Goal: Task Accomplishment & Management: Manage account settings

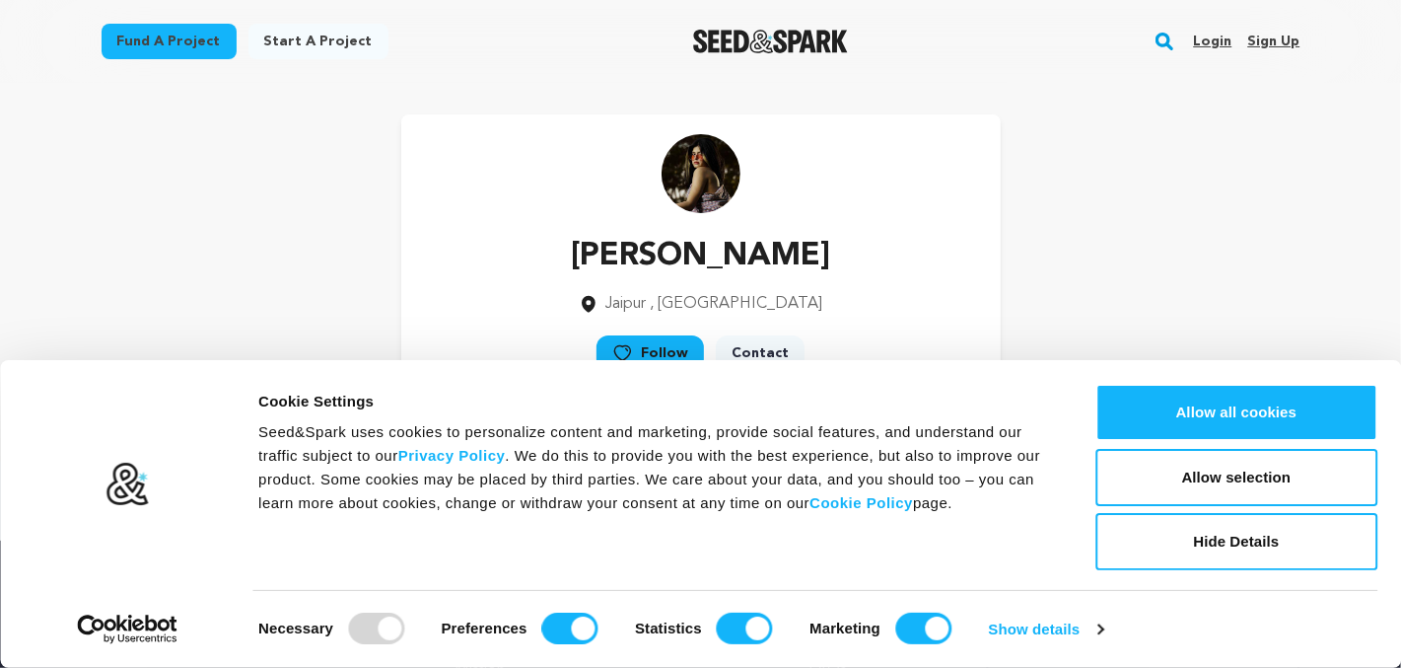
click at [1276, 38] on link "Sign up" at bounding box center [1274, 42] width 52 height 32
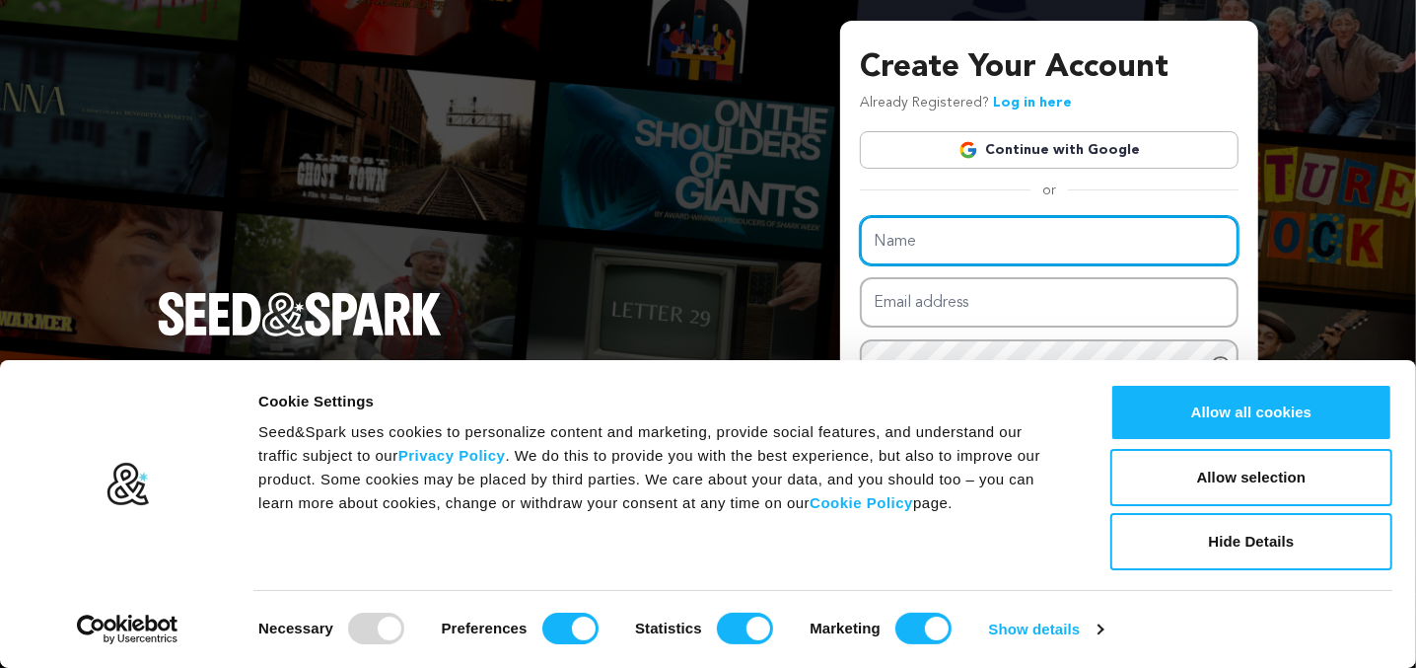
click at [969, 244] on input "Name" at bounding box center [1049, 241] width 379 height 50
type input "hana"
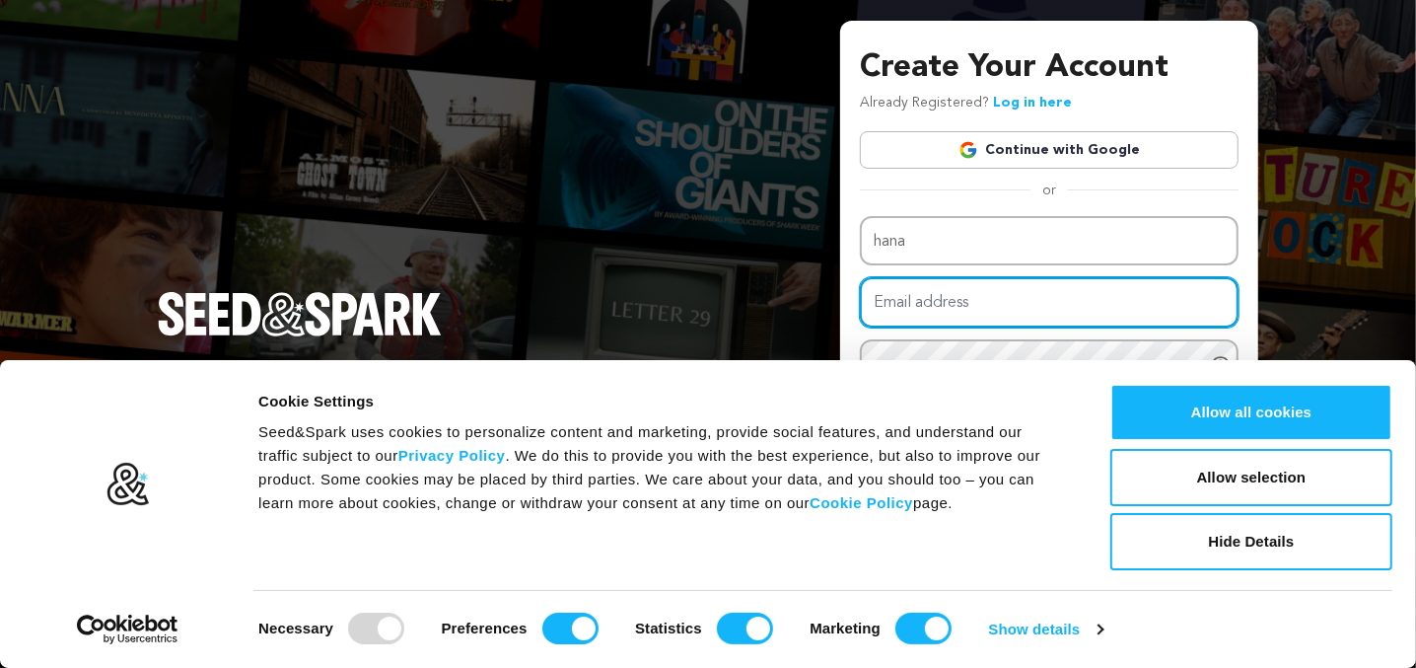
click at [958, 315] on input "Email address" at bounding box center [1049, 302] width 379 height 50
type input "[EMAIL_ADDRESS][DOMAIN_NAME]"
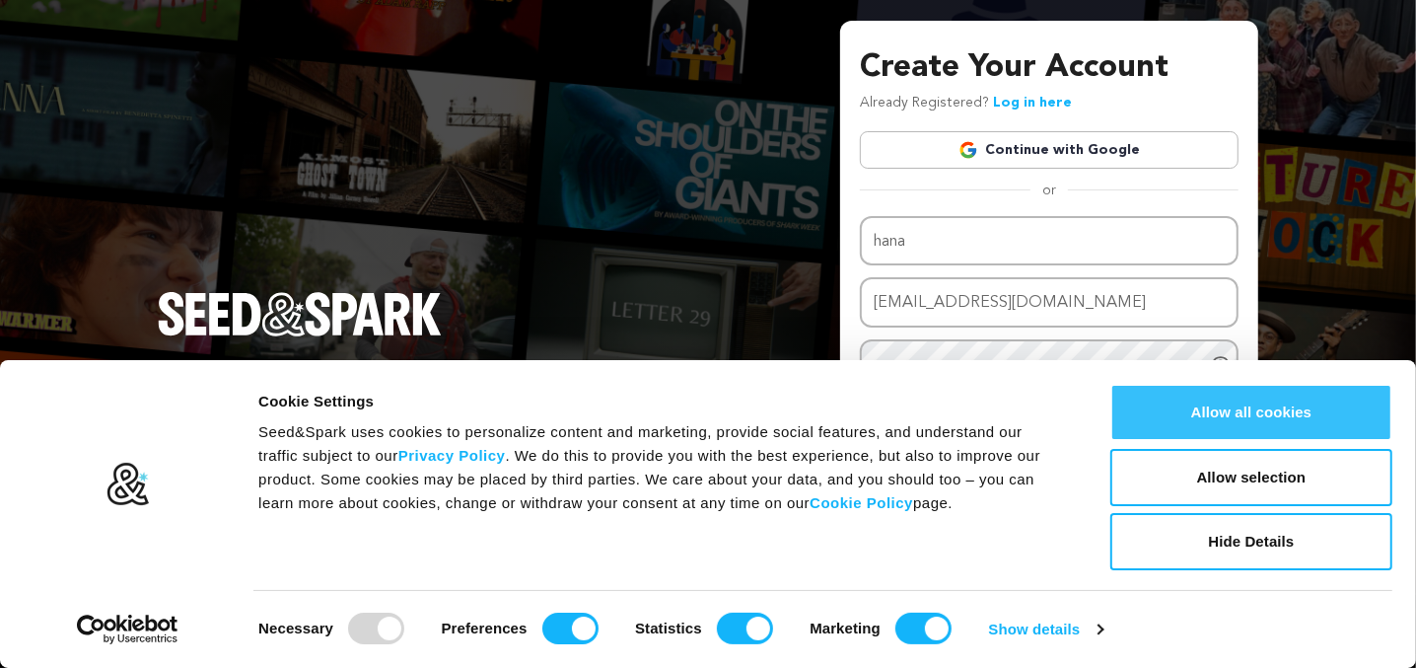
click at [1196, 405] on button "Allow all cookies" at bounding box center [1251, 412] width 282 height 57
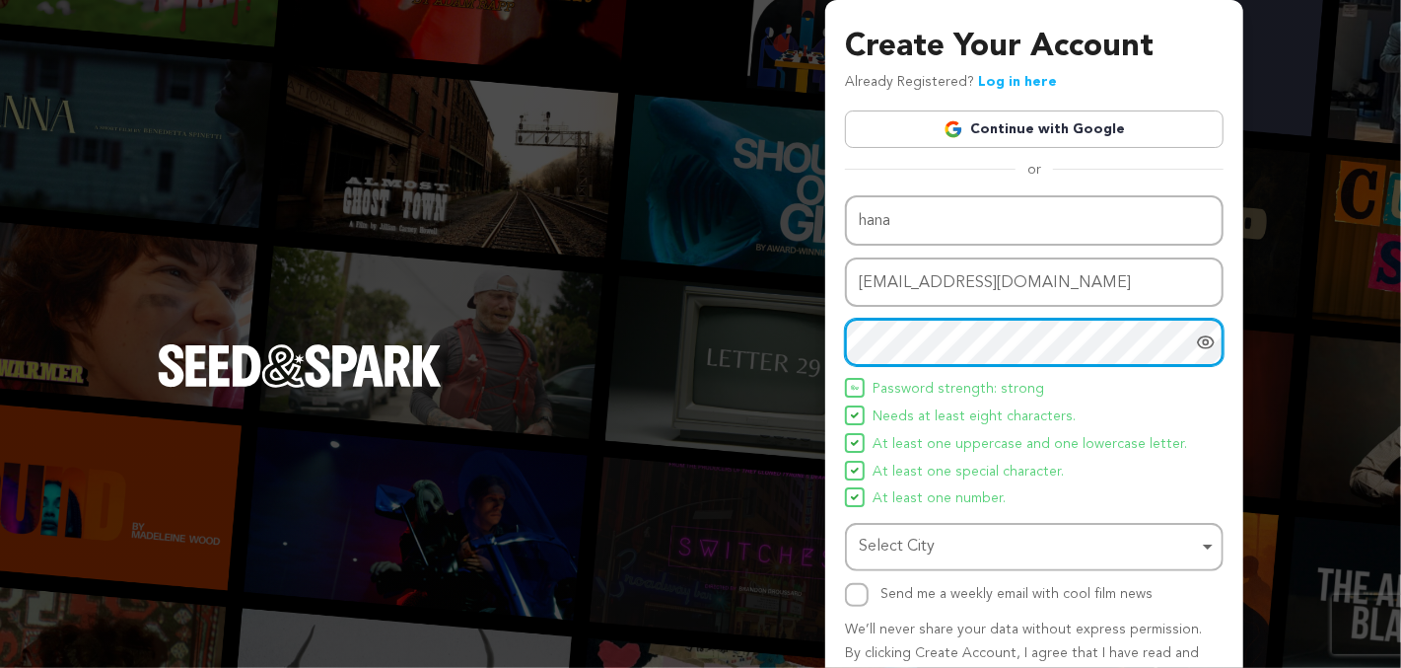
click at [958, 551] on div "Select City Remove item" at bounding box center [1028, 547] width 339 height 29
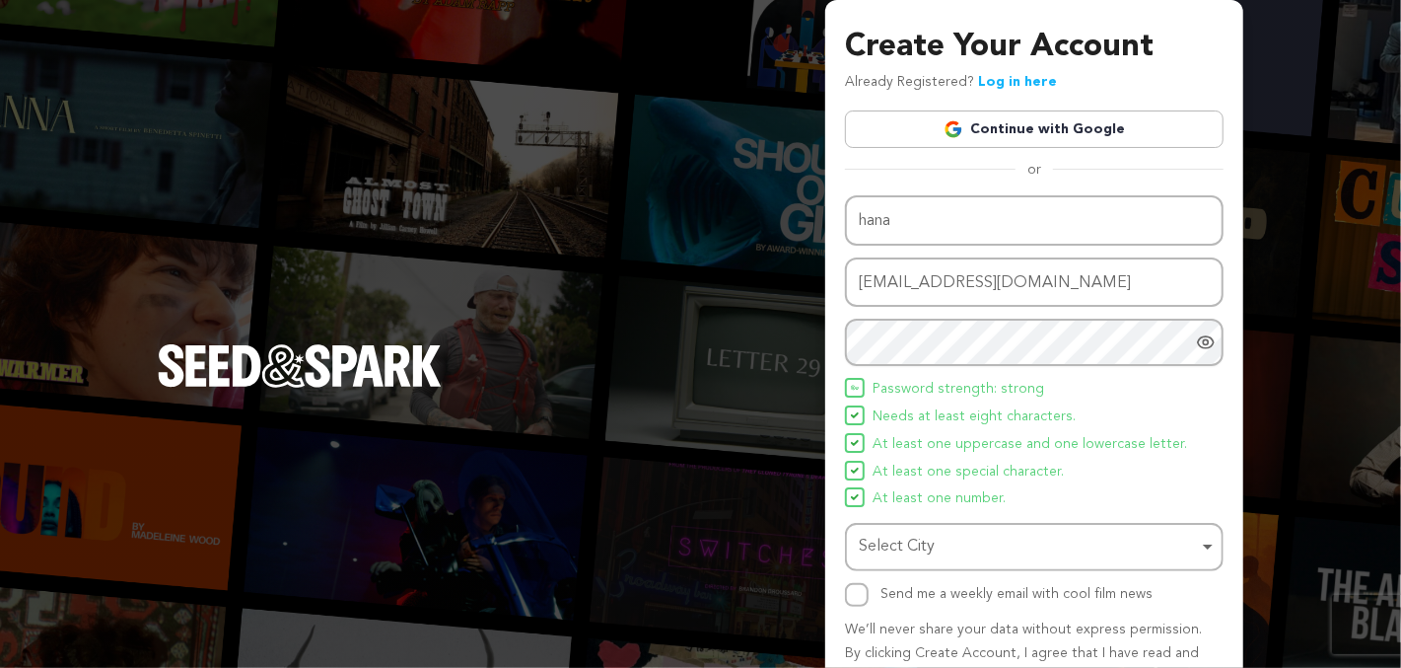
click at [928, 537] on div "Select City Remove item" at bounding box center [1028, 547] width 339 height 29
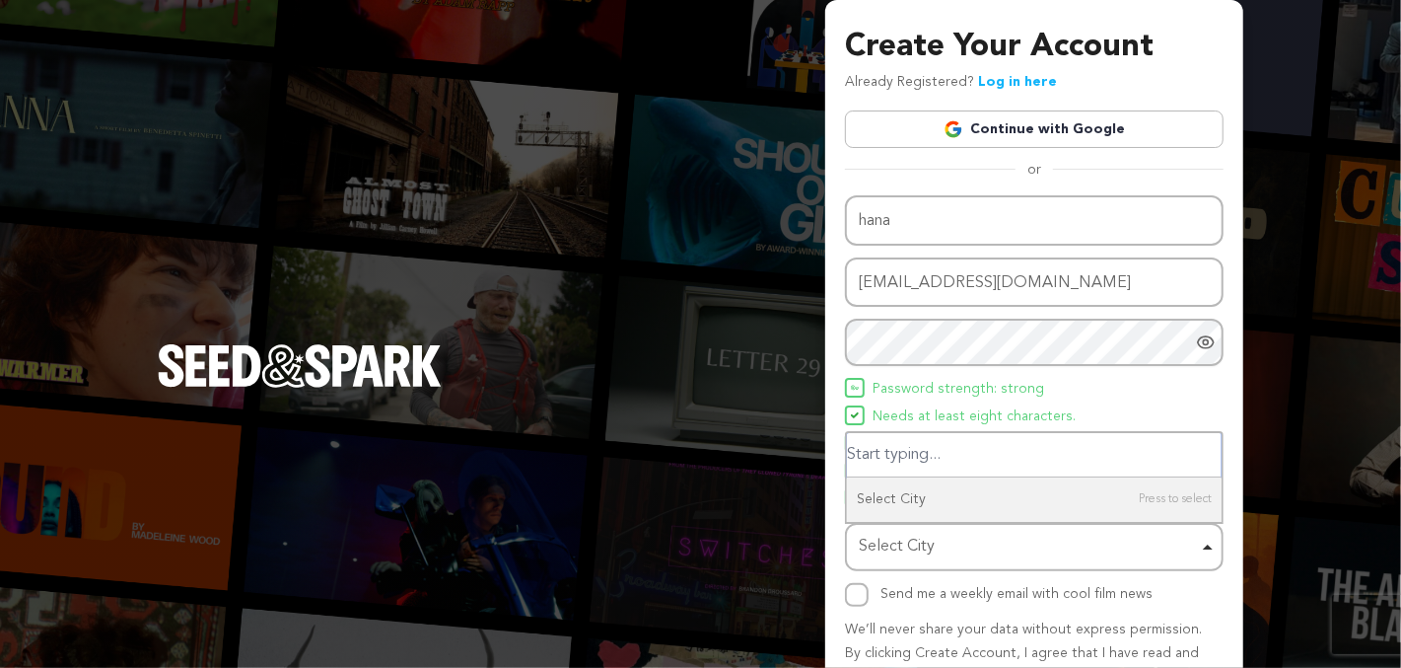
click at [933, 464] on input "Select City" at bounding box center [1034, 455] width 375 height 44
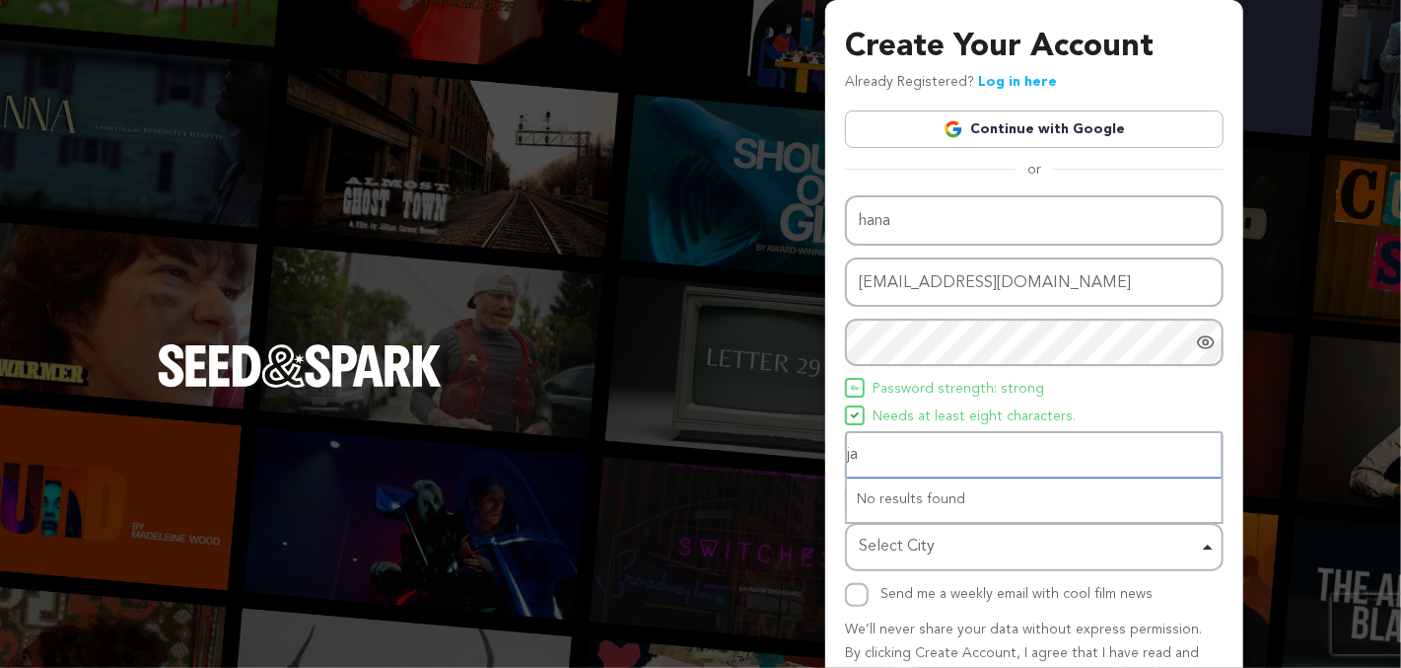
type input "jai"
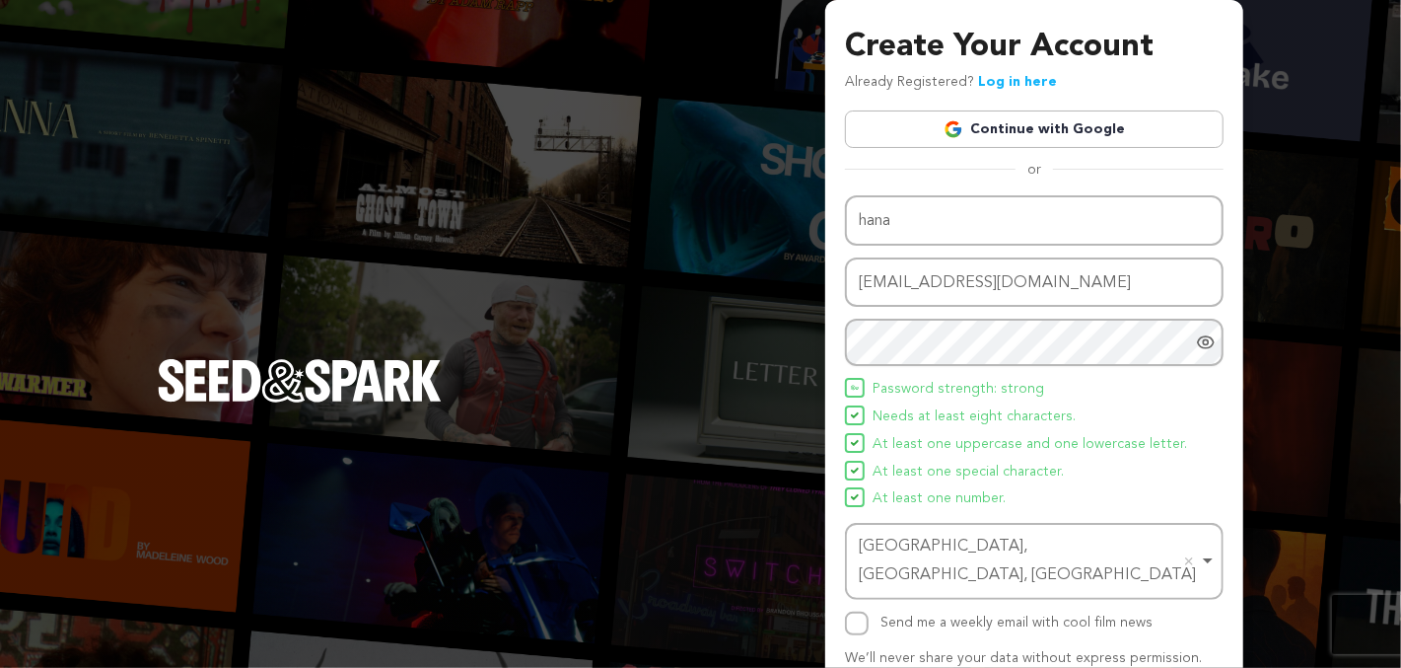
scroll to position [102, 0]
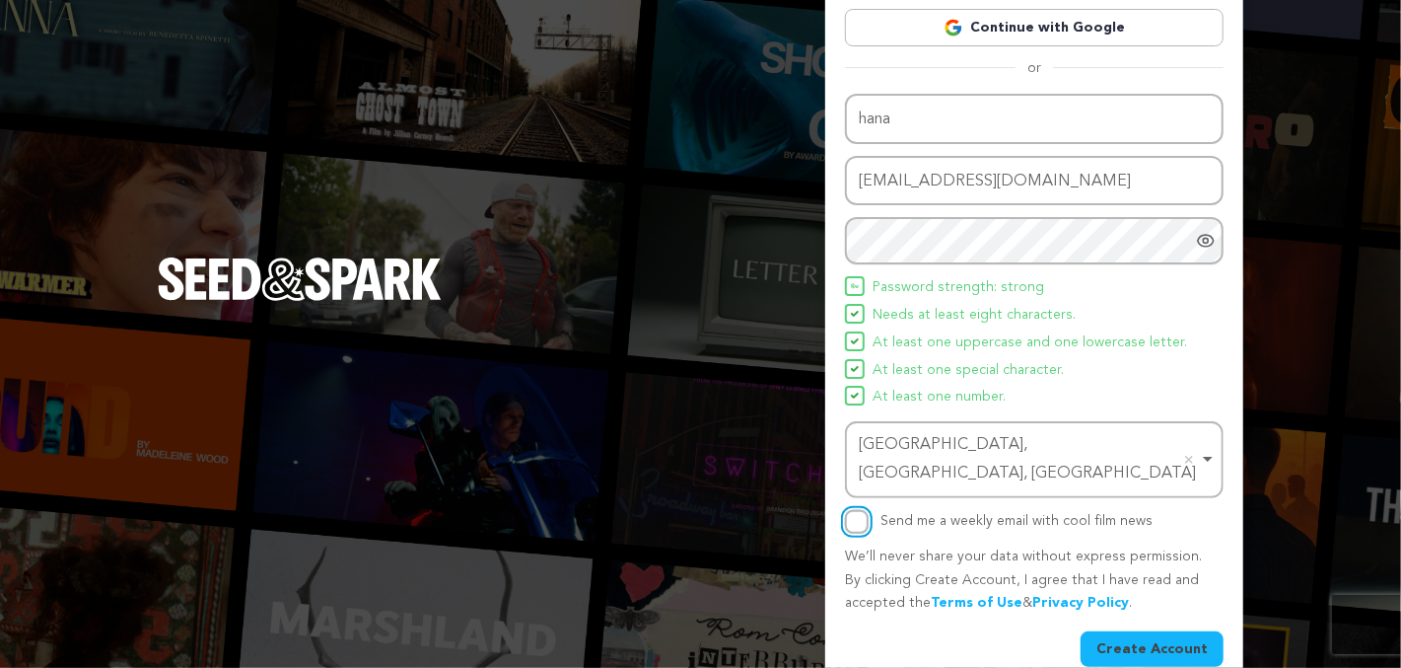
click at [855, 510] on input "Send me a weekly email with cool film news" at bounding box center [857, 522] width 24 height 24
checkbox input "true"
click at [1138, 631] on button "Create Account" at bounding box center [1152, 649] width 143 height 36
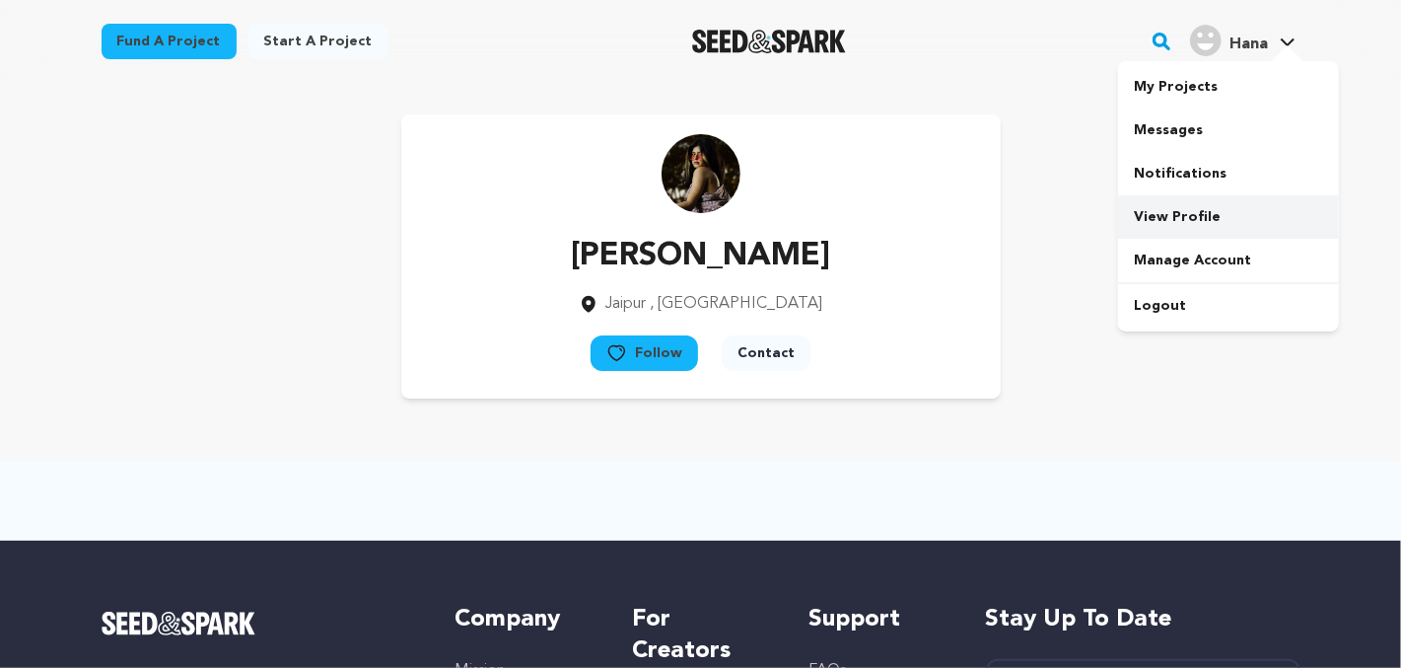
click at [1172, 209] on link "View Profile" at bounding box center [1228, 216] width 221 height 43
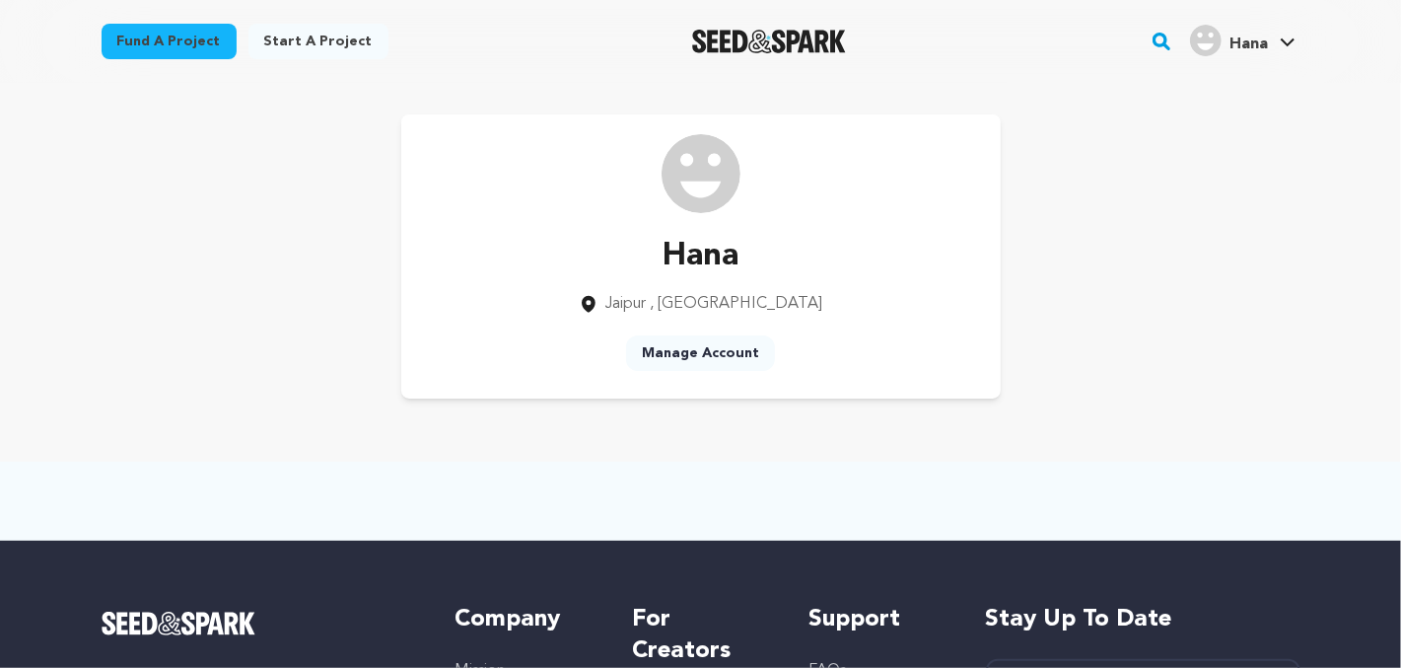
click at [718, 358] on link "Manage Account" at bounding box center [700, 353] width 149 height 36
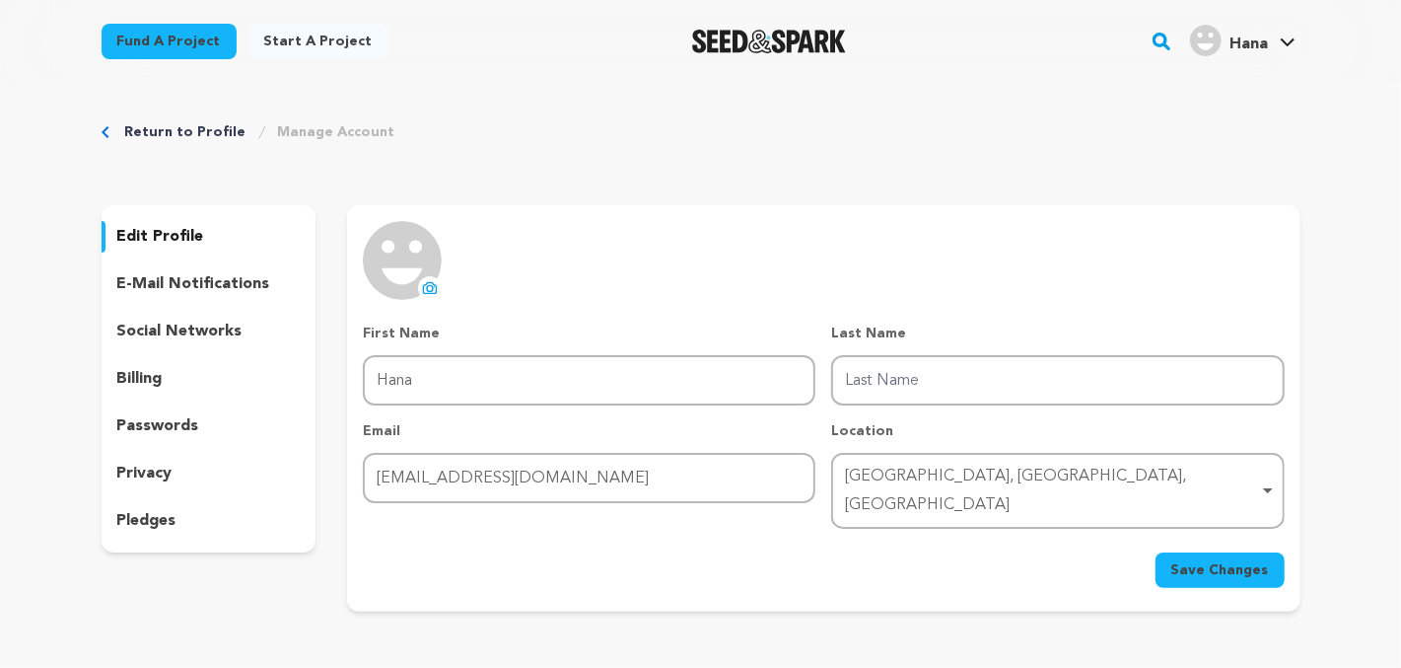
click at [153, 247] on p "edit profile" at bounding box center [160, 237] width 87 height 24
click at [192, 320] on p "social networks" at bounding box center [179, 332] width 125 height 24
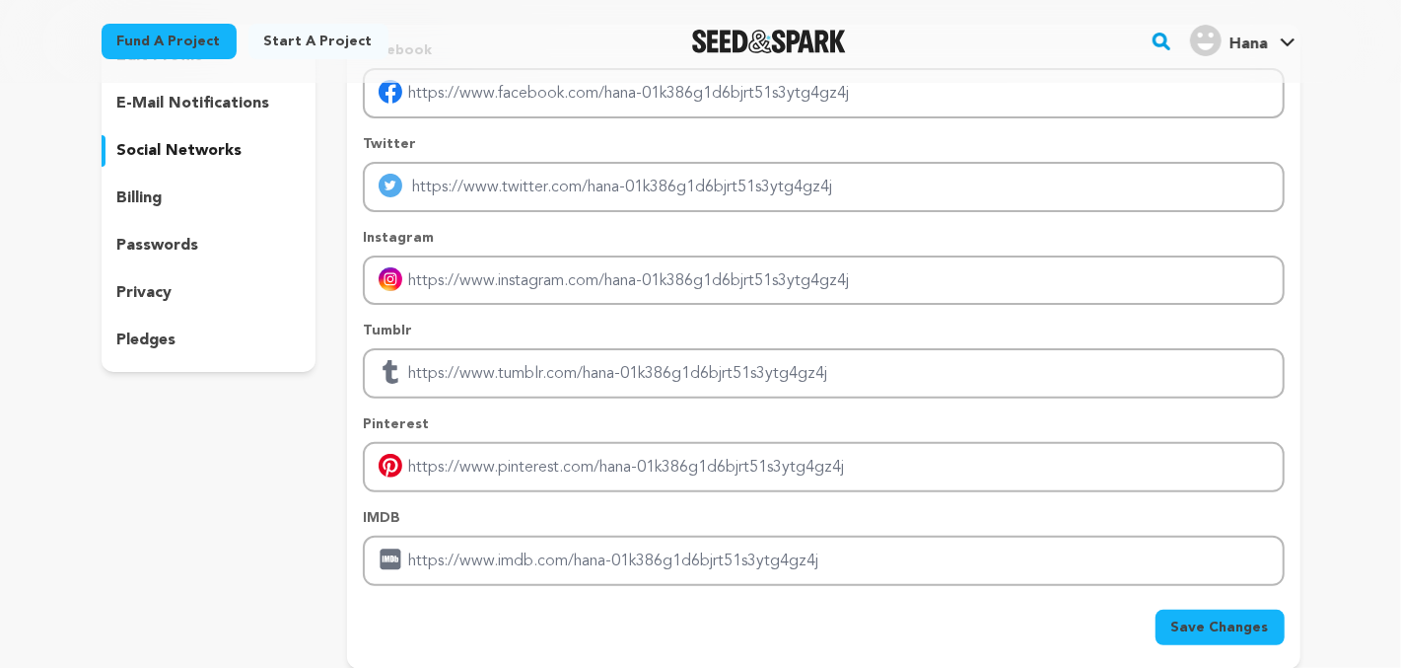
scroll to position [186, 0]
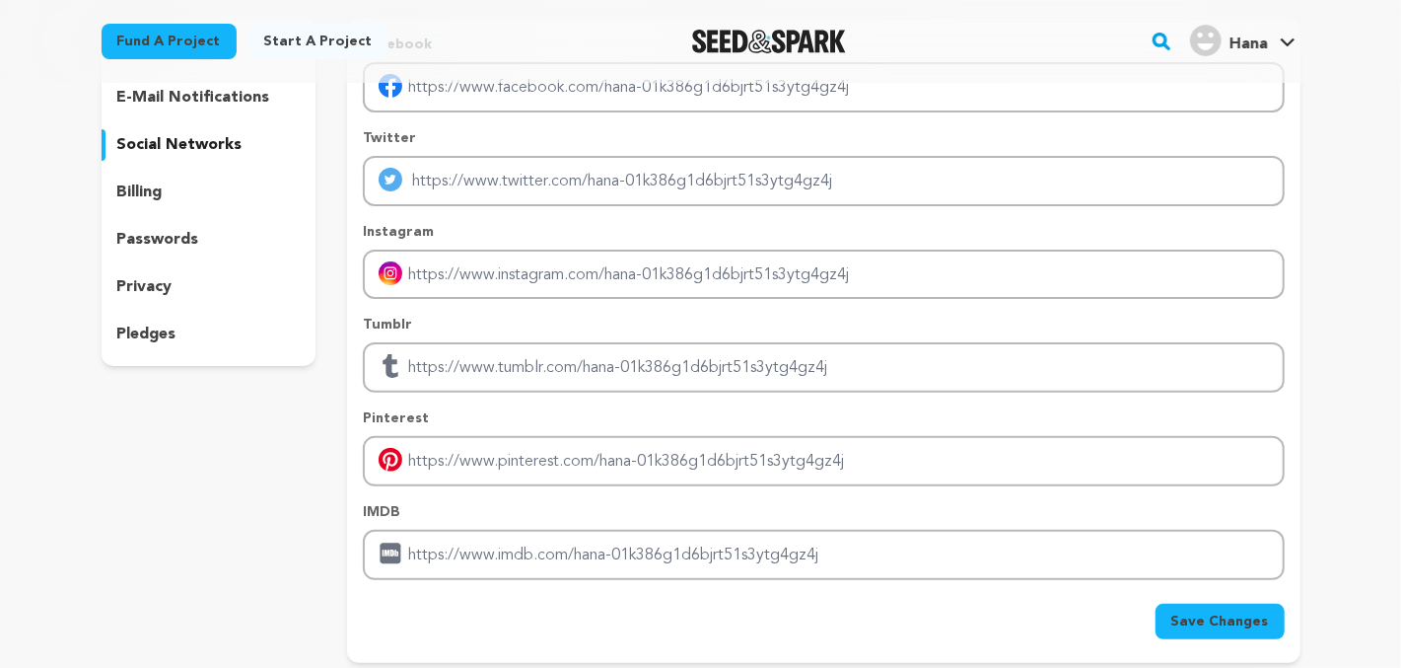
click at [216, 199] on div "billing" at bounding box center [209, 193] width 215 height 32
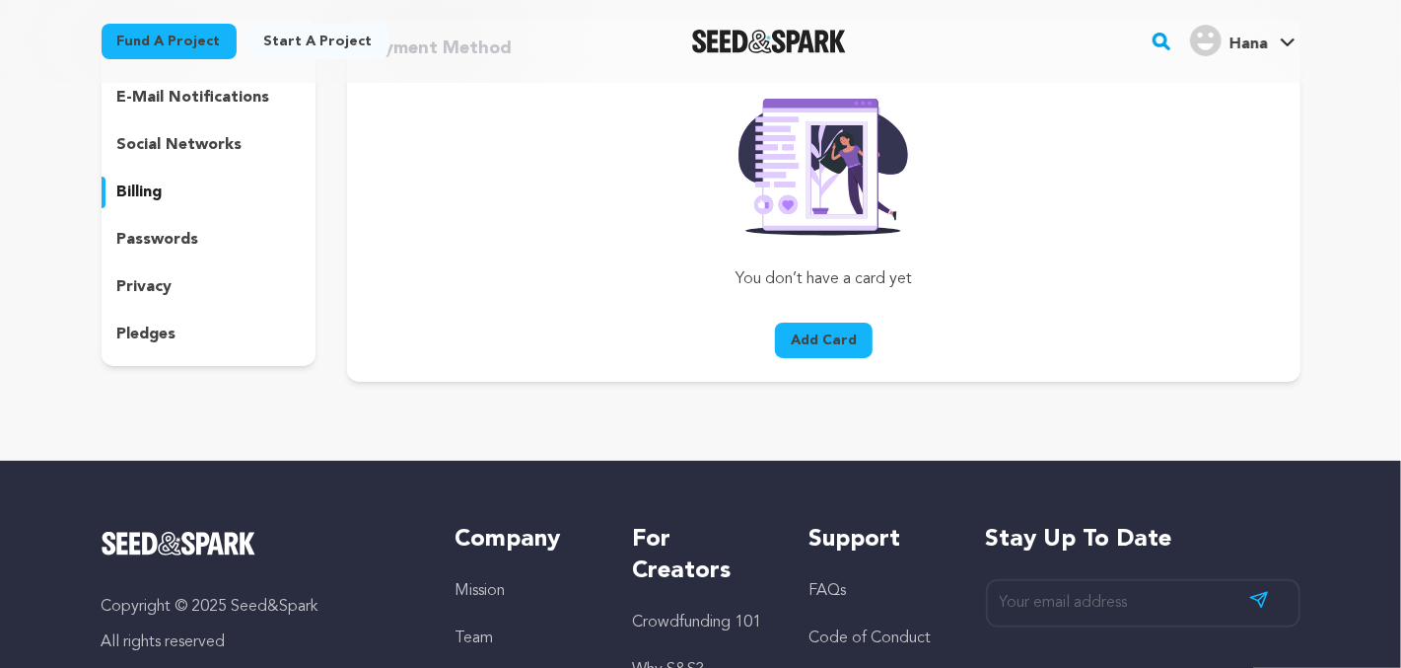
click at [162, 231] on p "passwords" at bounding box center [158, 240] width 82 height 24
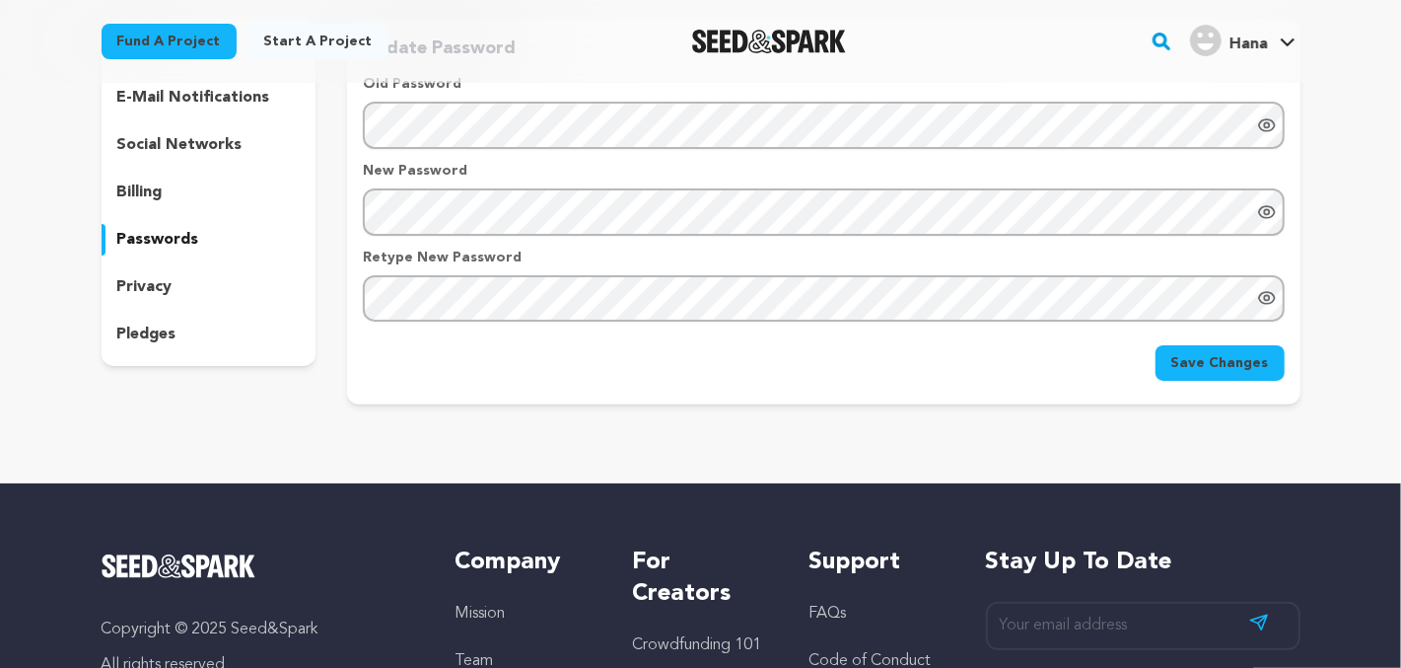
click at [151, 297] on p "privacy" at bounding box center [144, 287] width 55 height 24
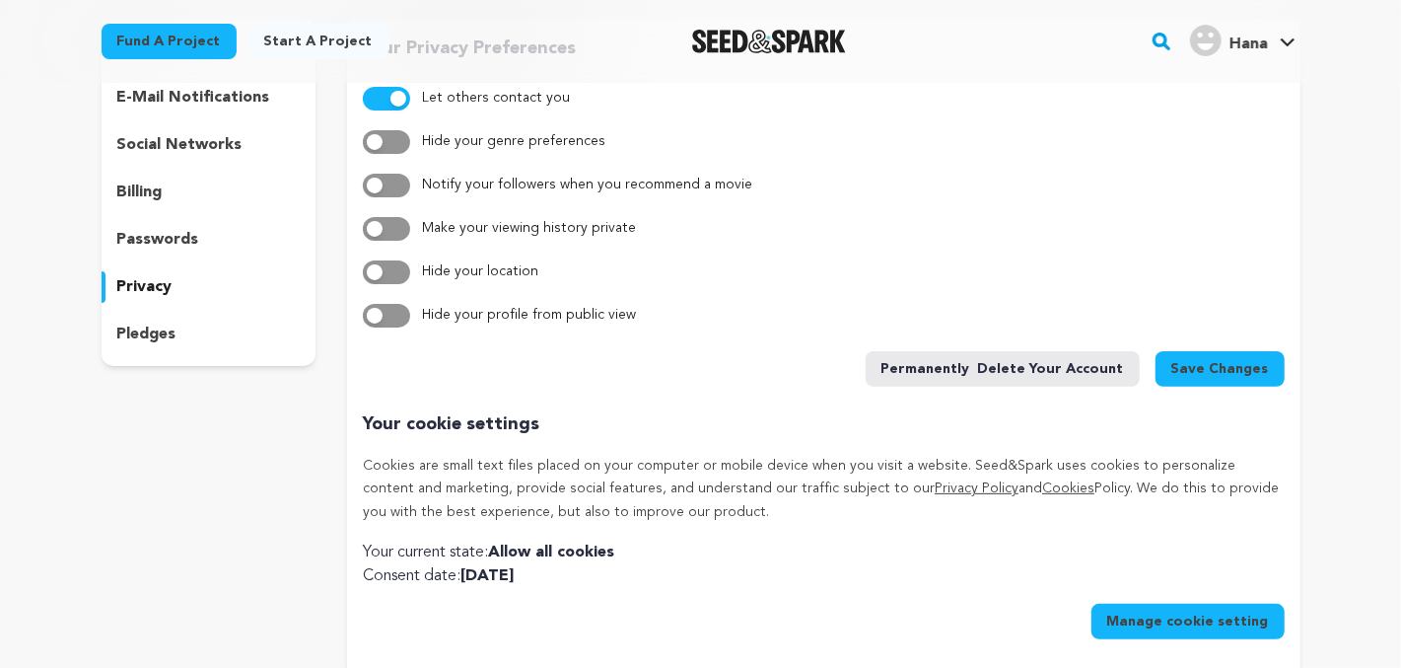
click at [144, 347] on div "pledges" at bounding box center [209, 335] width 215 height 32
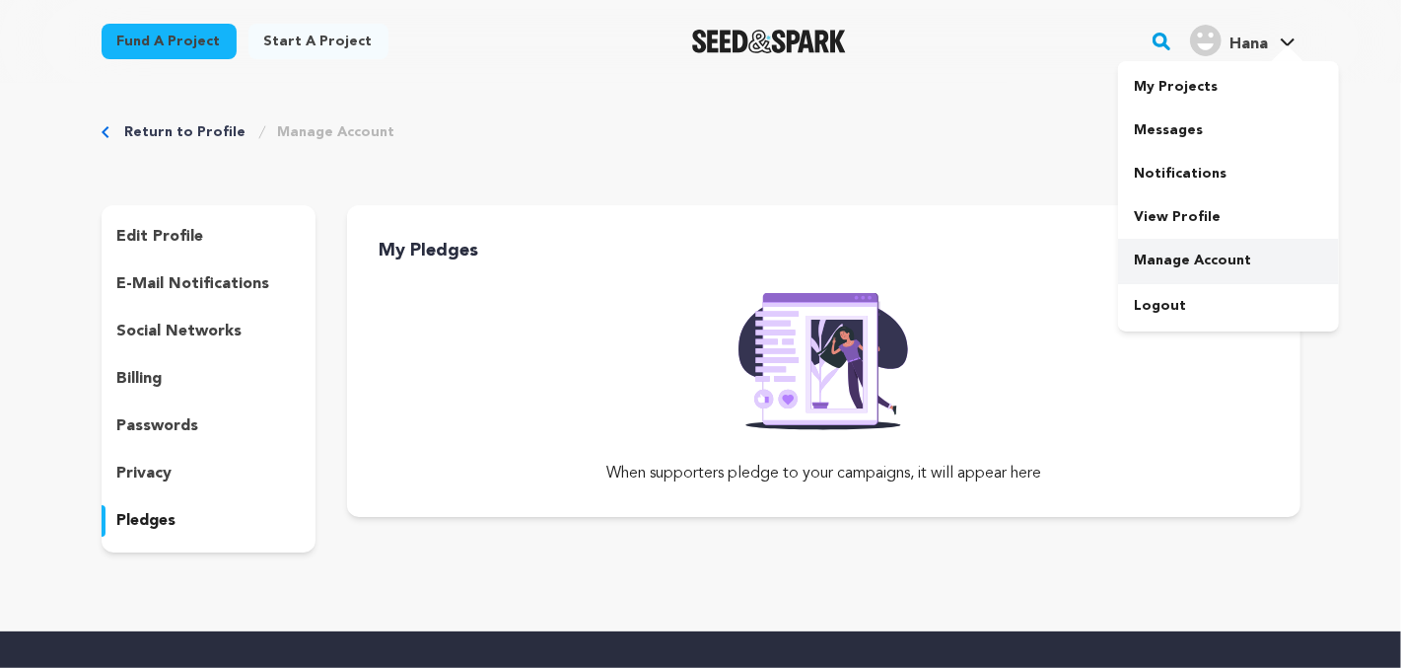
click at [1175, 243] on link "Manage Account" at bounding box center [1228, 260] width 221 height 43
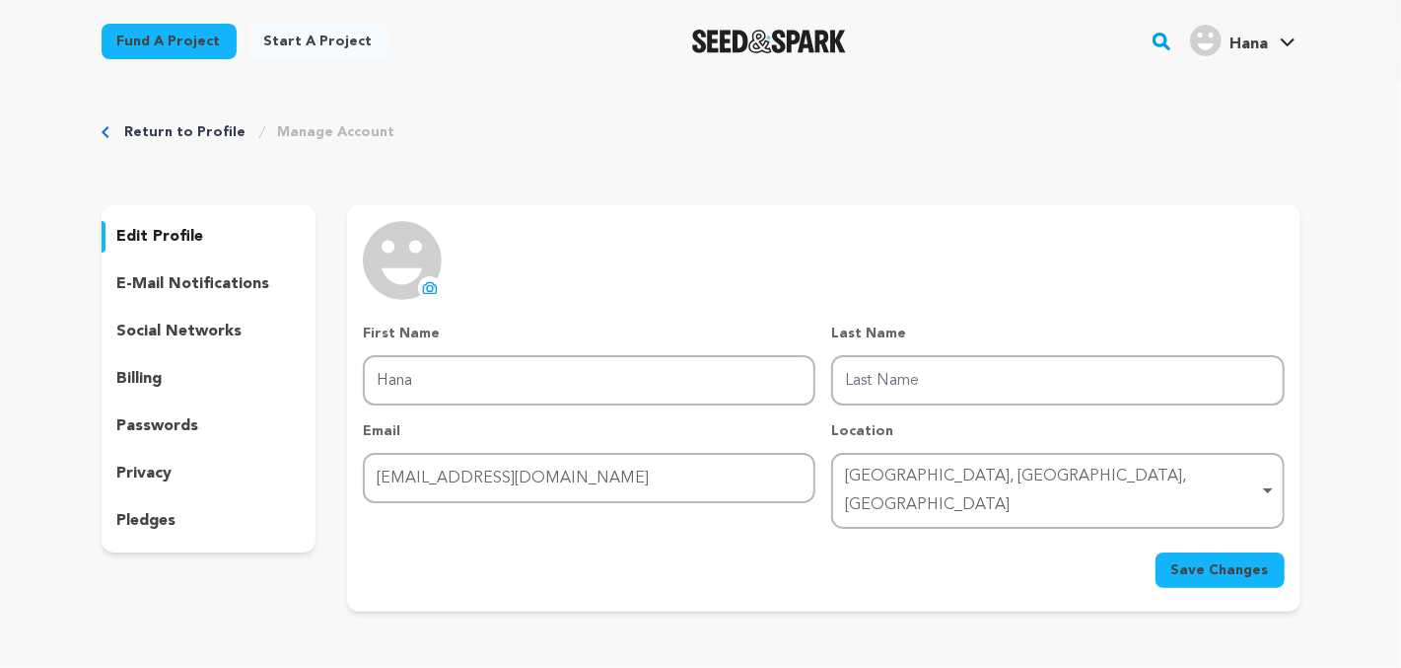
click at [182, 239] on p "edit profile" at bounding box center [160, 237] width 87 height 24
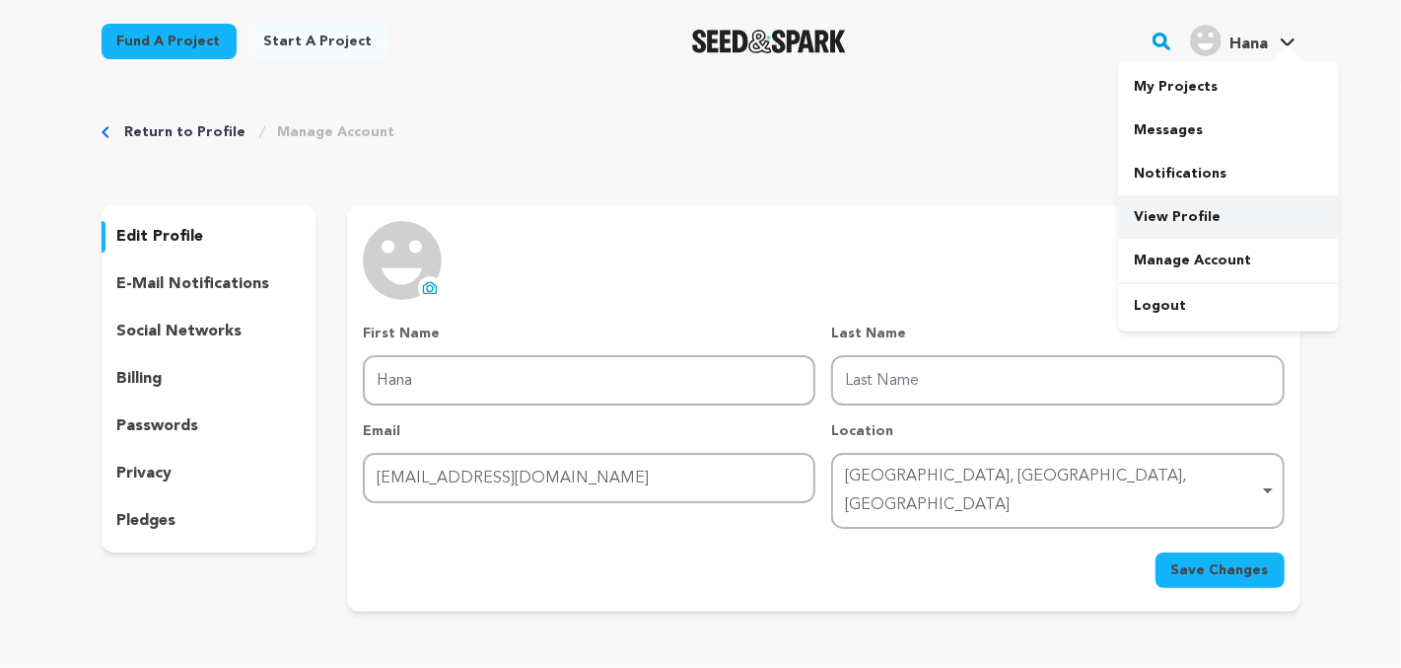
click at [1169, 227] on link "View Profile" at bounding box center [1228, 216] width 221 height 43
